Goal: Information Seeking & Learning: Learn about a topic

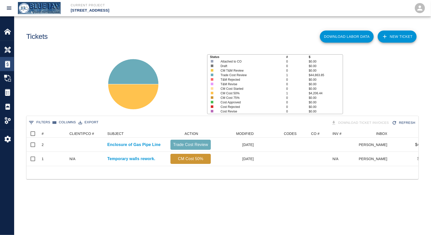
click at [12, 65] on div at bounding box center [11, 64] width 14 height 7
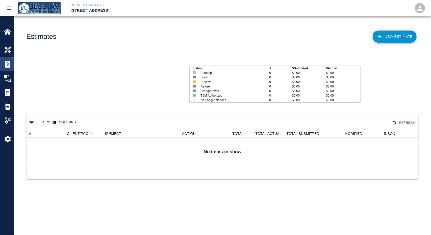
scroll to position [32, 388]
click at [7, 45] on div "Overview" at bounding box center [7, 50] width 14 height 14
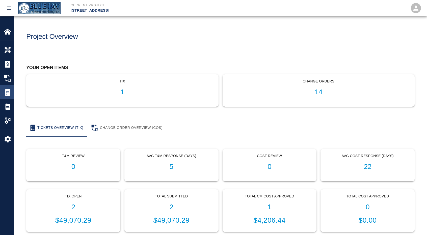
click at [9, 89] on div "Tickets" at bounding box center [7, 92] width 14 height 14
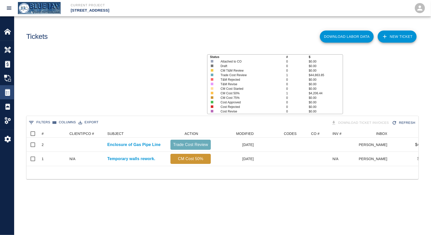
scroll to position [36, 388]
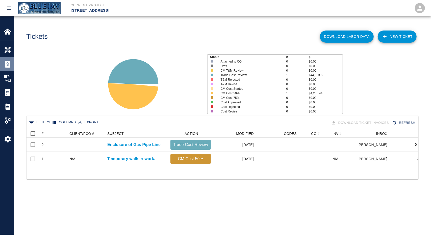
click at [11, 65] on img at bounding box center [7, 64] width 7 height 7
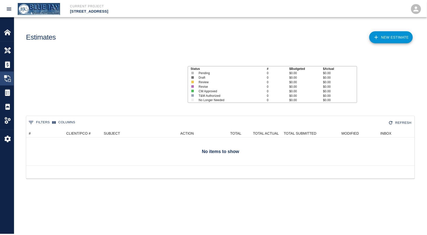
scroll to position [32, 388]
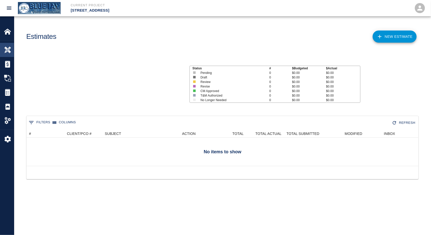
click at [9, 51] on img at bounding box center [7, 49] width 7 height 7
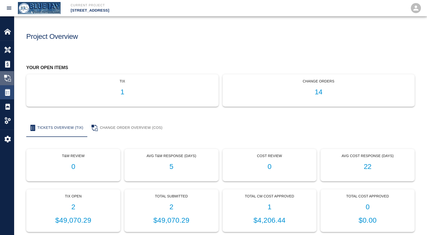
drag, startPoint x: 5, startPoint y: 82, endPoint x: 7, endPoint y: 86, distance: 4.5
click at [5, 82] on div "Change Orders" at bounding box center [7, 78] width 14 height 14
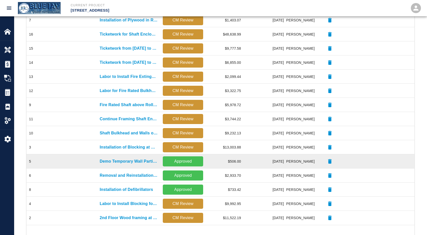
scroll to position [168, 0]
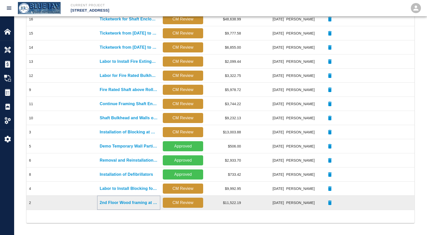
click at [139, 202] on p "2nd Floor Wood framing at demo window openings" at bounding box center [129, 203] width 58 height 6
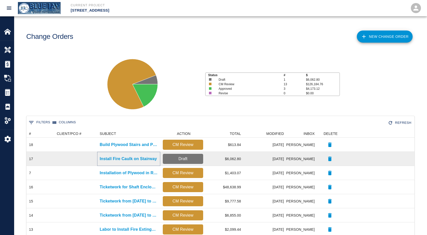
click at [103, 158] on p "Install Fire Caulk on Stairway" at bounding box center [128, 159] width 57 height 6
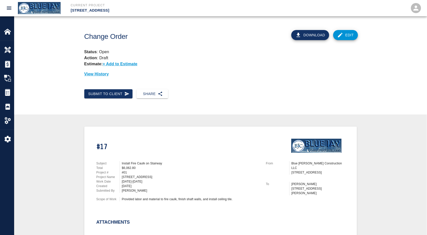
scroll to position [168, 0]
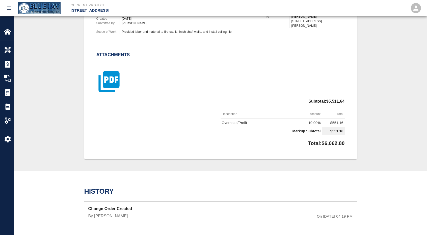
click at [110, 80] on icon "button" at bounding box center [108, 81] width 25 height 25
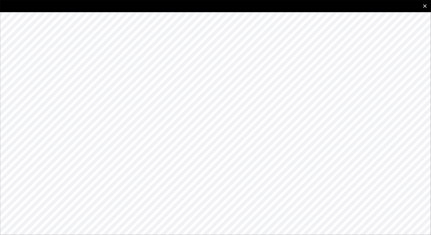
click at [425, 4] on icon "close" at bounding box center [425, 6] width 6 height 6
click at [426, 6] on icon "close" at bounding box center [425, 6] width 6 height 6
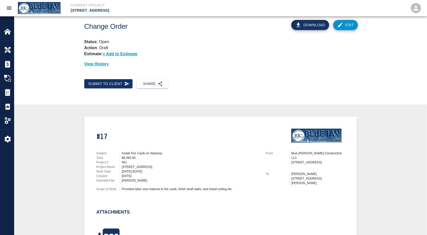
scroll to position [0, 0]
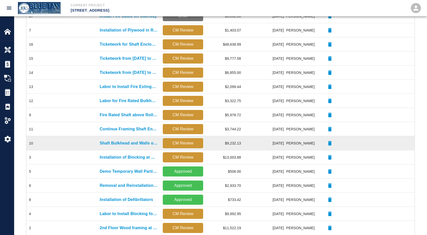
scroll to position [118, 0]
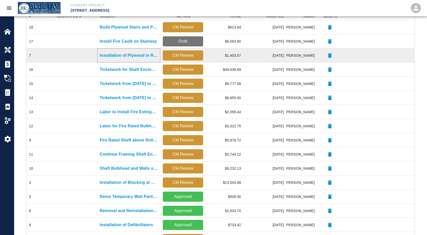
click at [116, 55] on p "Installation of Plywood in Ramp and Frame Platform in Lobby" at bounding box center [129, 56] width 58 height 6
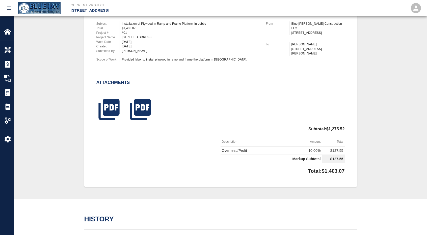
scroll to position [151, 0]
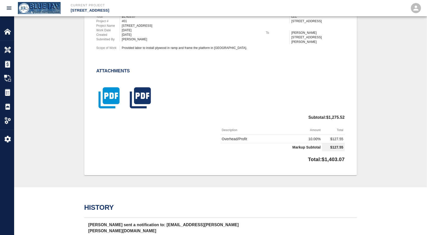
click at [120, 95] on icon "button" at bounding box center [108, 97] width 25 height 25
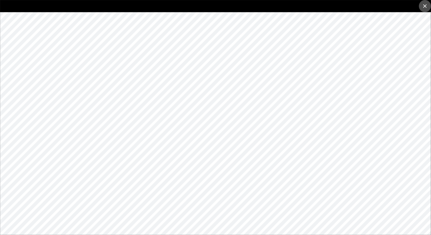
click at [427, 6] on icon "close" at bounding box center [425, 6] width 6 height 6
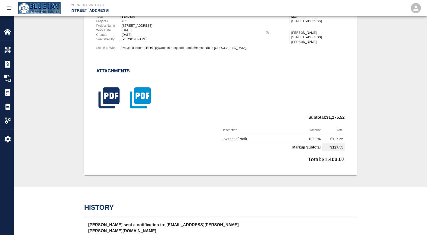
click at [146, 101] on icon "button" at bounding box center [140, 98] width 21 height 21
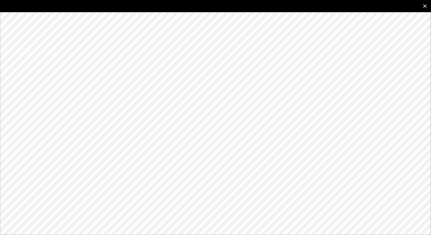
click at [424, 5] on icon "close" at bounding box center [425, 6] width 4 height 4
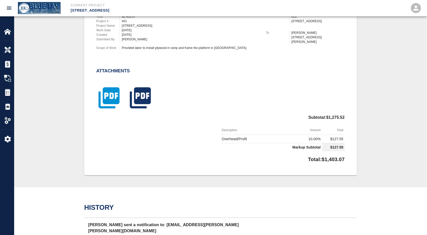
click at [104, 97] on icon "button" at bounding box center [108, 98] width 21 height 21
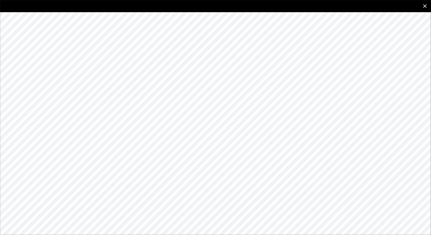
click at [426, 7] on icon "close" at bounding box center [425, 6] width 6 height 6
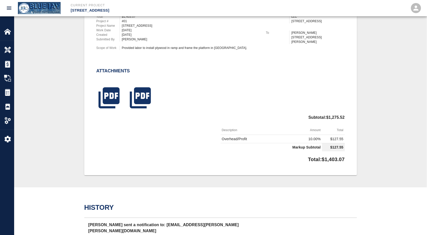
click at [126, 99] on div at bounding box center [137, 95] width 31 height 33
click at [143, 97] on icon "button" at bounding box center [140, 97] width 25 height 25
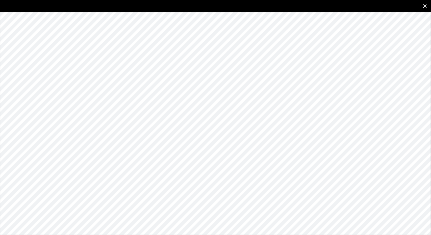
click at [429, 4] on button "close" at bounding box center [425, 6] width 12 height 12
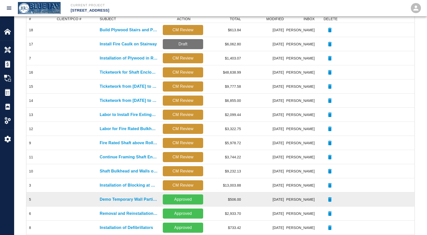
scroll to position [168, 0]
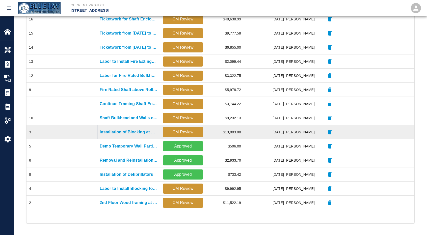
click at [126, 134] on p "Installation of Blocking at Roof and Balcony" at bounding box center [129, 132] width 58 height 6
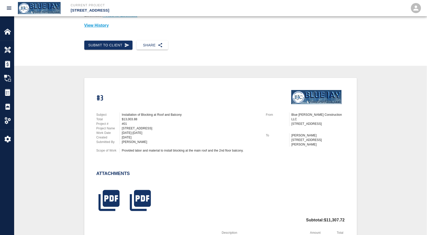
scroll to position [126, 0]
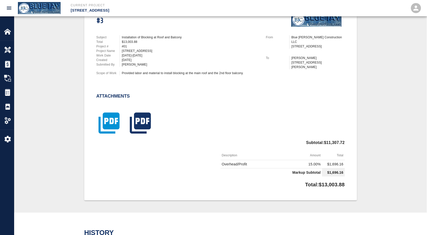
click at [114, 122] on icon "button" at bounding box center [108, 123] width 21 height 21
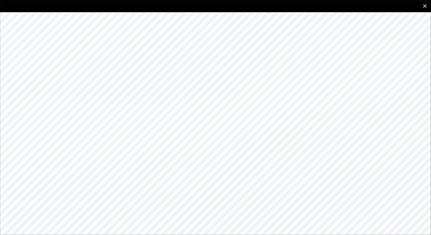
click at [420, 6] on button "close" at bounding box center [425, 6] width 12 height 12
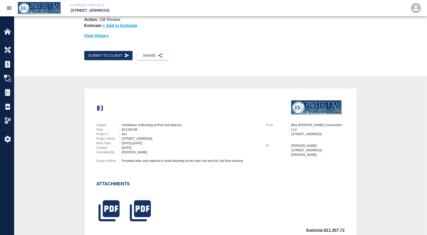
scroll to position [0, 0]
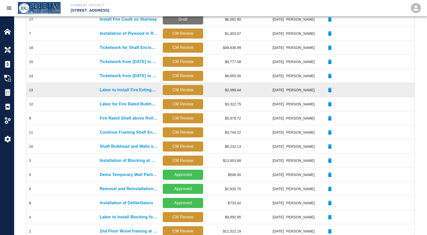
scroll to position [168, 0]
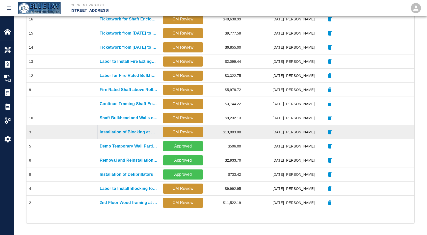
click at [130, 132] on p "Installation of Blocking at Roof and Balcony" at bounding box center [129, 132] width 58 height 6
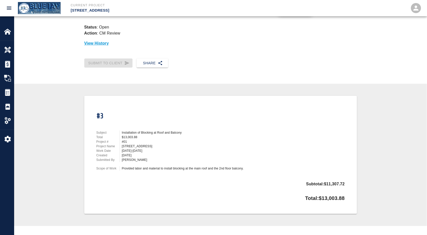
scroll to position [40, 0]
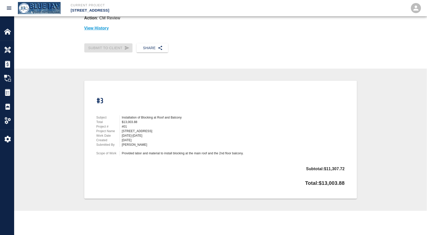
click at [194, 136] on div "[DATE]-[DATE]" at bounding box center [191, 136] width 138 height 5
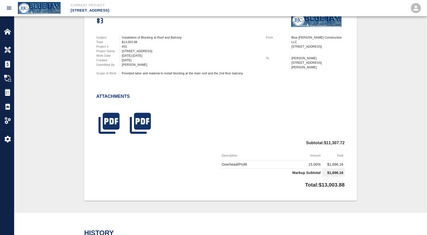
scroll to position [166, 0]
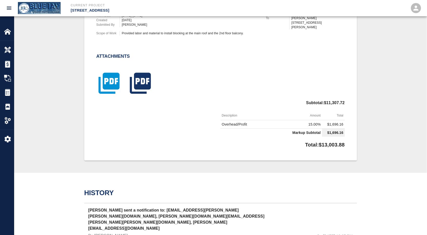
click at [112, 86] on icon "button" at bounding box center [108, 83] width 21 height 21
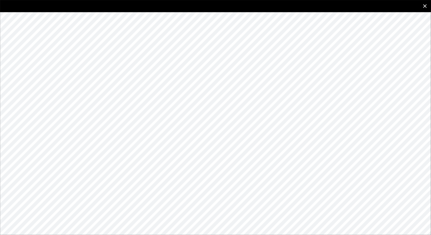
click at [423, 5] on icon "close" at bounding box center [425, 6] width 4 height 4
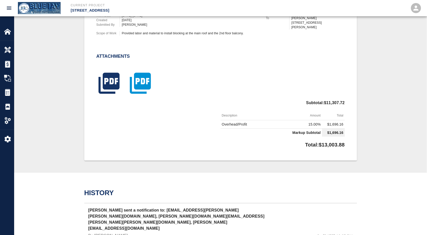
click at [138, 84] on icon "button" at bounding box center [140, 83] width 21 height 21
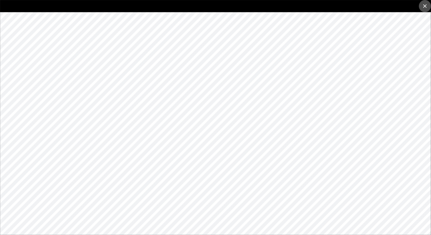
click at [428, 6] on button "close" at bounding box center [425, 6] width 12 height 12
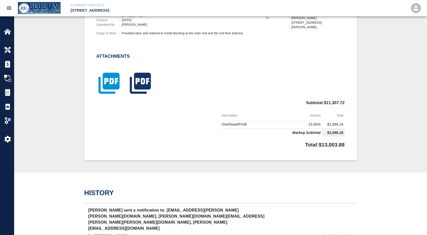
click at [101, 90] on icon "button" at bounding box center [108, 83] width 25 height 25
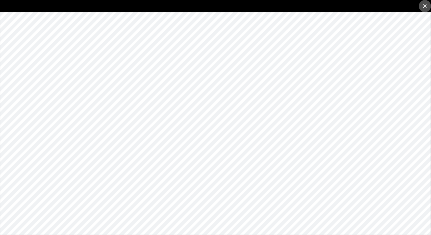
click at [421, 6] on button "close" at bounding box center [425, 6] width 12 height 12
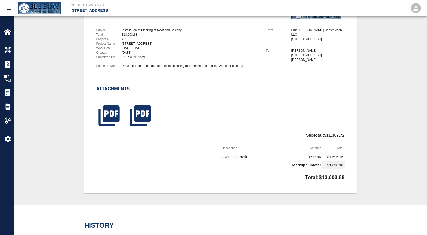
scroll to position [116, 0]
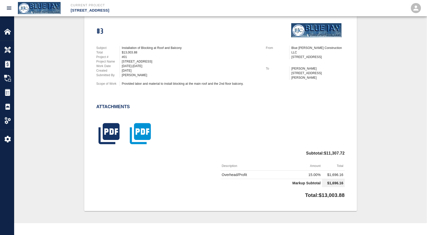
click at [141, 133] on icon "button" at bounding box center [140, 133] width 21 height 21
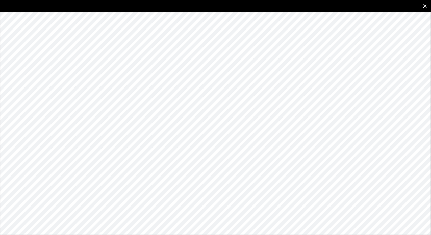
click at [423, 9] on icon "close" at bounding box center [425, 6] width 6 height 6
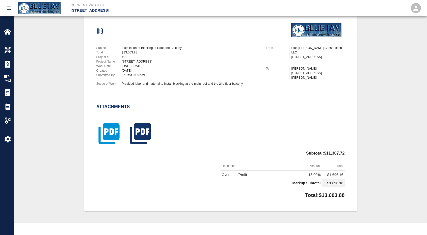
click at [108, 138] on icon "button" at bounding box center [108, 133] width 21 height 21
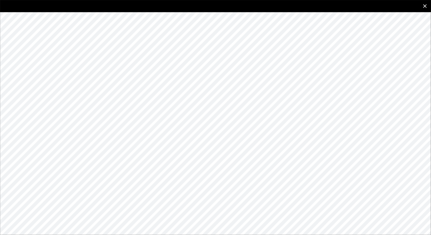
click at [426, 5] on icon "close" at bounding box center [425, 6] width 6 height 6
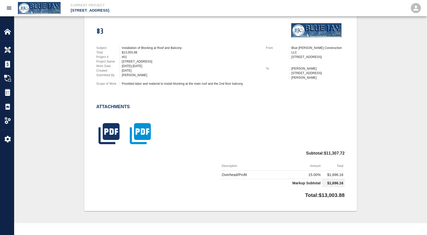
click at [146, 134] on icon "button" at bounding box center [140, 133] width 25 height 25
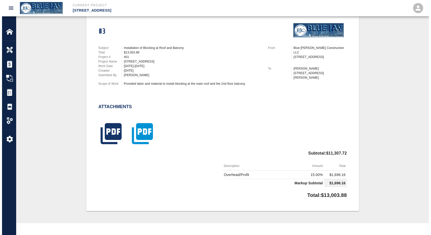
scroll to position [242, 0]
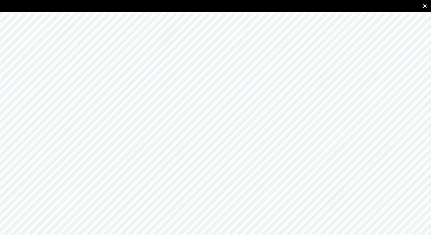
click at [425, 7] on icon "close" at bounding box center [425, 6] width 4 height 4
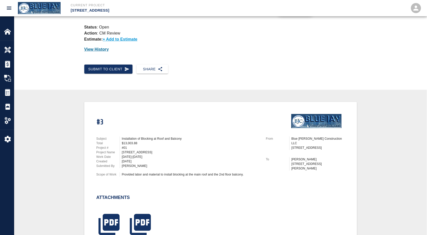
scroll to position [0, 0]
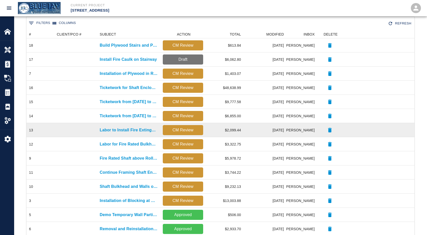
scroll to position [101, 0]
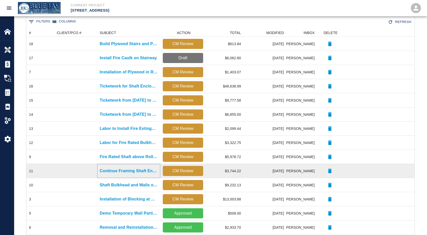
click at [117, 171] on p "Continue Framing Shaft Enclosure for Gas Pipe" at bounding box center [129, 171] width 58 height 6
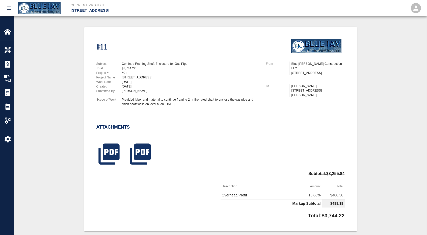
scroll to position [101, 0]
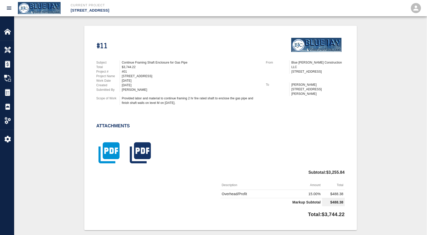
click at [112, 155] on icon "button" at bounding box center [108, 153] width 21 height 21
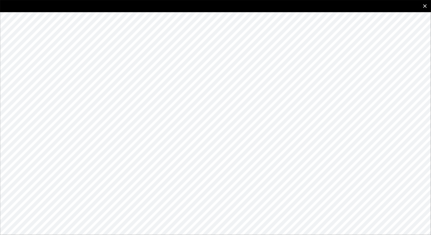
click at [424, 6] on icon "close" at bounding box center [425, 6] width 6 height 6
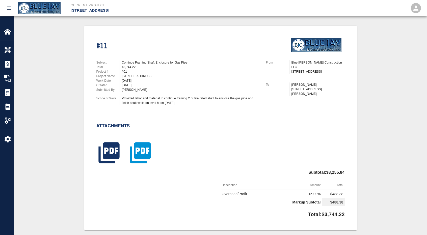
click at [149, 148] on icon "button" at bounding box center [140, 153] width 21 height 21
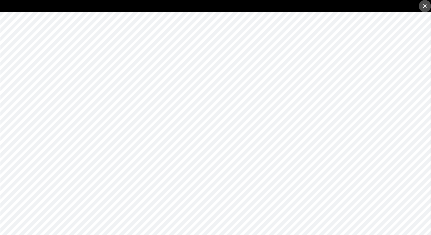
click at [425, 6] on icon "close" at bounding box center [425, 6] width 4 height 4
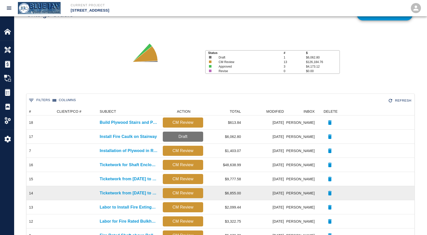
scroll to position [101, 0]
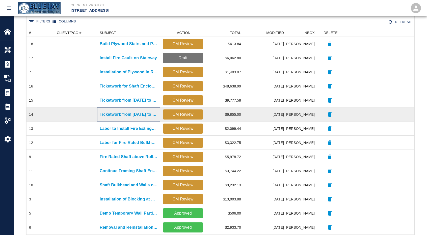
click at [122, 113] on p "Ticketwork from [DATE] to [DATE]" at bounding box center [129, 115] width 58 height 6
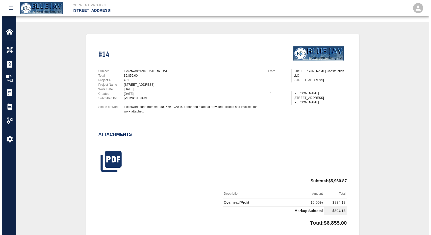
scroll to position [126, 0]
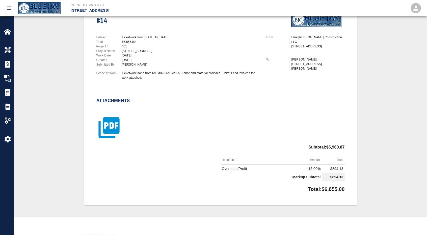
click at [115, 126] on icon "button" at bounding box center [108, 127] width 25 height 25
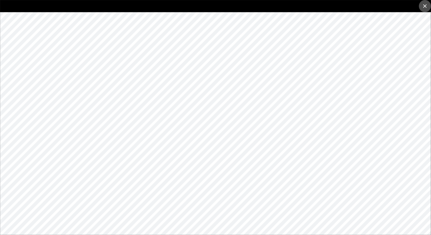
click at [426, 7] on icon "close" at bounding box center [425, 6] width 6 height 6
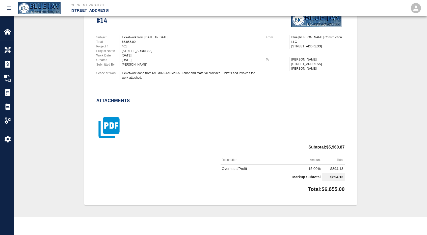
click at [121, 125] on div at bounding box center [217, 121] width 255 height 41
click at [117, 127] on icon "button" at bounding box center [108, 127] width 21 height 21
